Goal: Navigation & Orientation: Find specific page/section

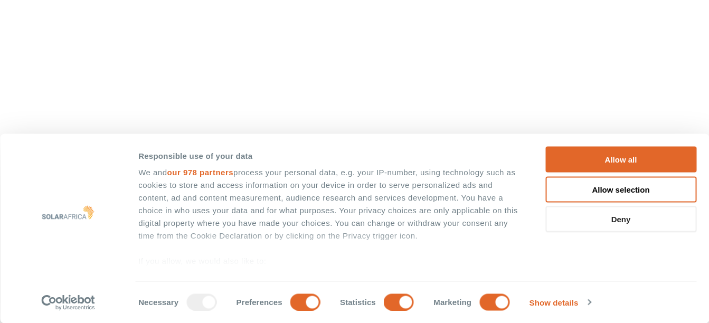
scroll to position [264, 0]
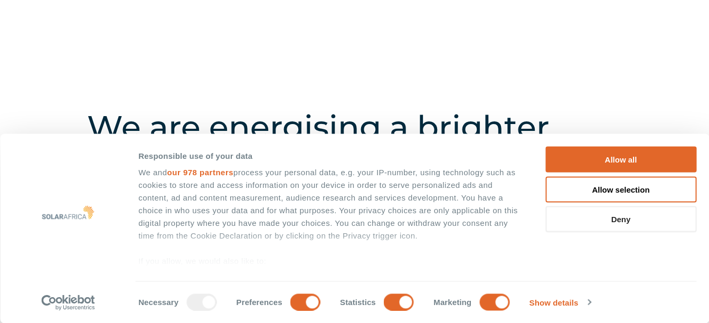
click at [622, 222] on button "Deny" at bounding box center [621, 220] width 151 height 26
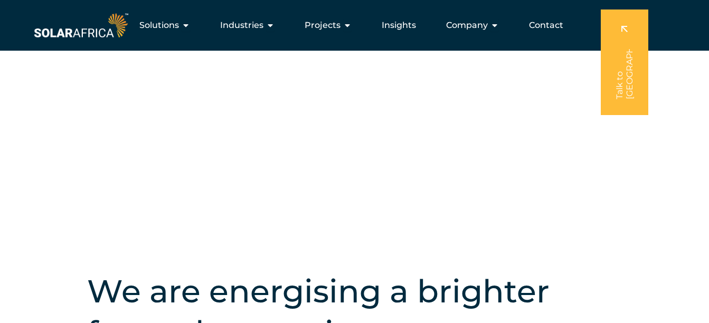
scroll to position [0, 0]
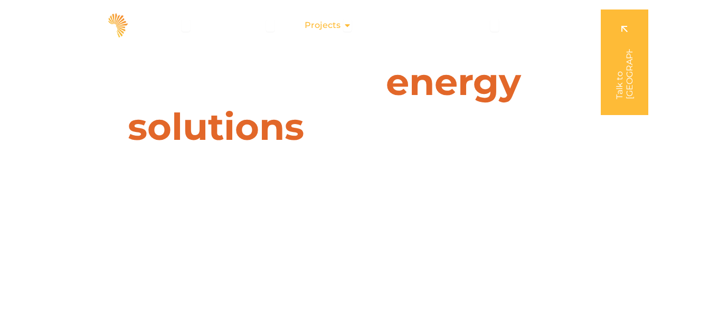
click at [353, 27] on div "Projects Close Projects Open Projects" at bounding box center [328, 25] width 64 height 21
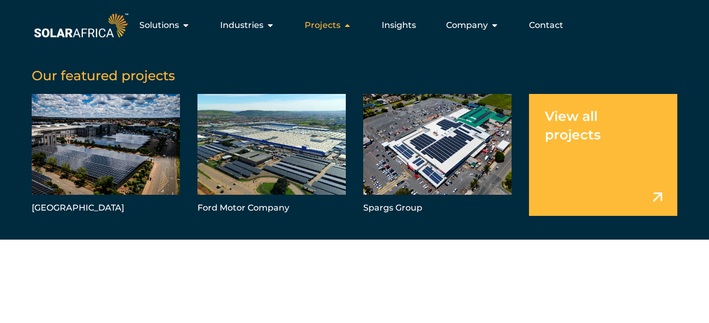
click at [343, 27] on div "Projects Close Projects Open Projects" at bounding box center [328, 25] width 64 height 21
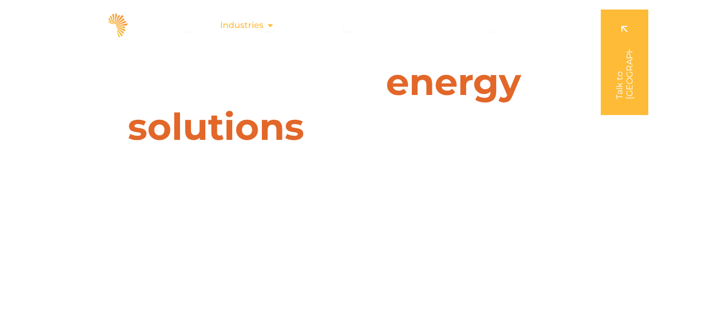
click at [274, 25] on icon "Menu" at bounding box center [270, 25] width 8 height 8
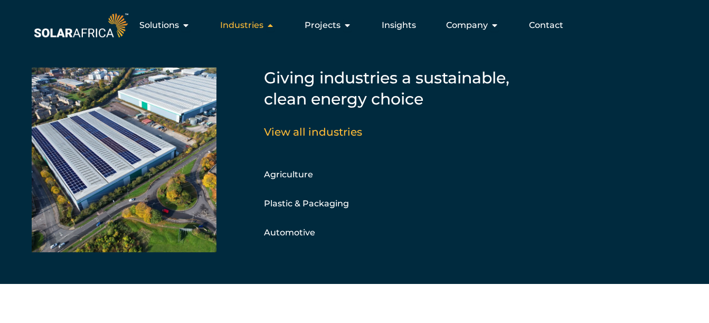
click at [272, 25] on icon "Menu" at bounding box center [270, 25] width 8 height 8
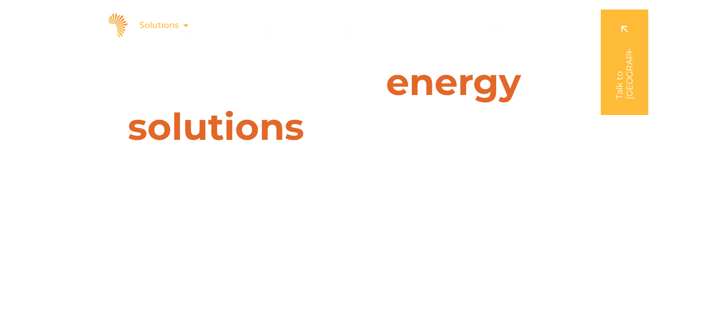
click at [158, 27] on span "Solutions" at bounding box center [159, 25] width 40 height 13
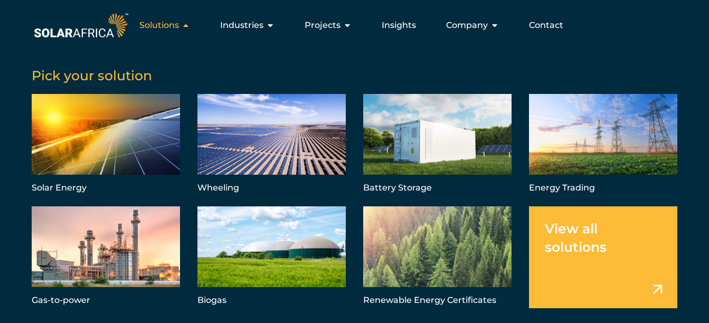
click at [158, 27] on span "Solutions" at bounding box center [159, 25] width 40 height 13
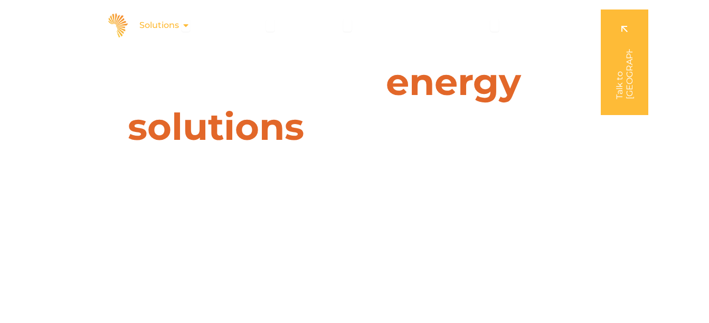
click at [157, 27] on span "Solutions" at bounding box center [159, 25] width 40 height 13
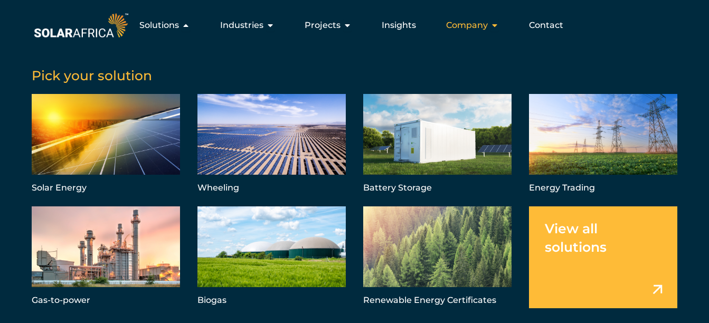
click at [462, 25] on span "Company" at bounding box center [467, 25] width 42 height 13
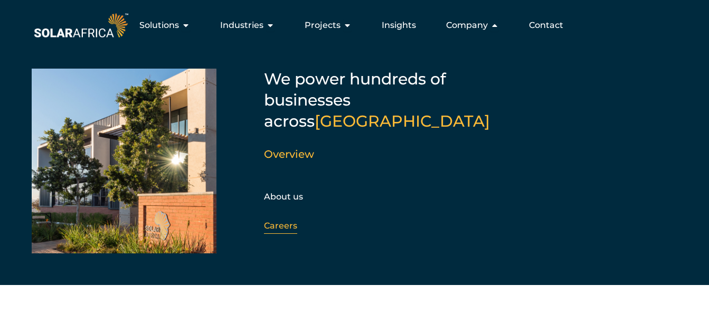
click at [286, 221] on link "Careers" at bounding box center [280, 226] width 33 height 10
